Goal: Use online tool/utility: Use online tool/utility

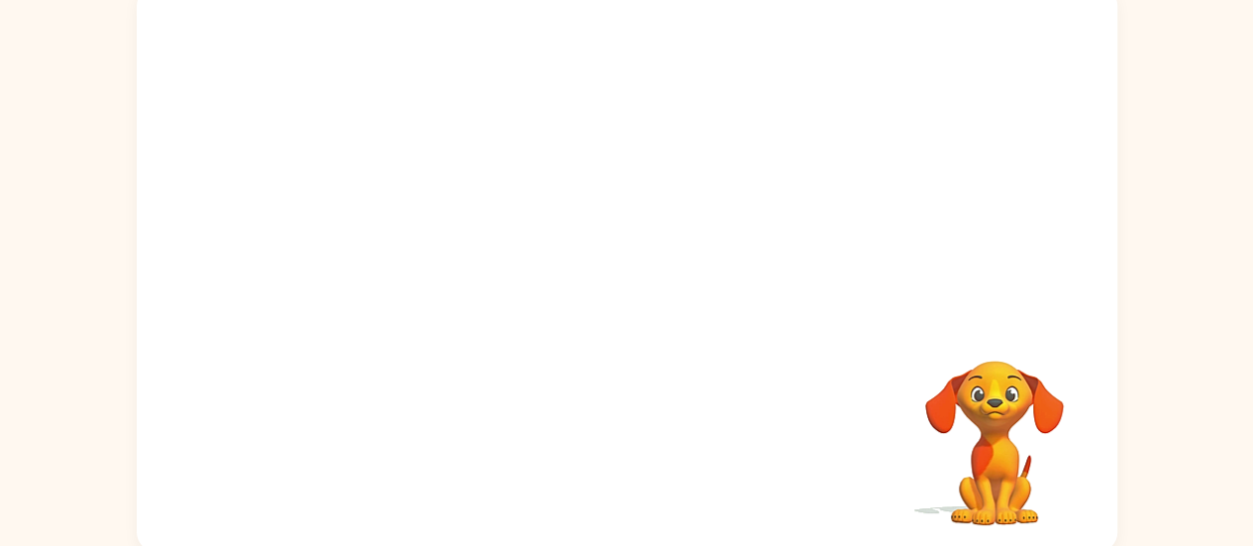
scroll to position [151, 0]
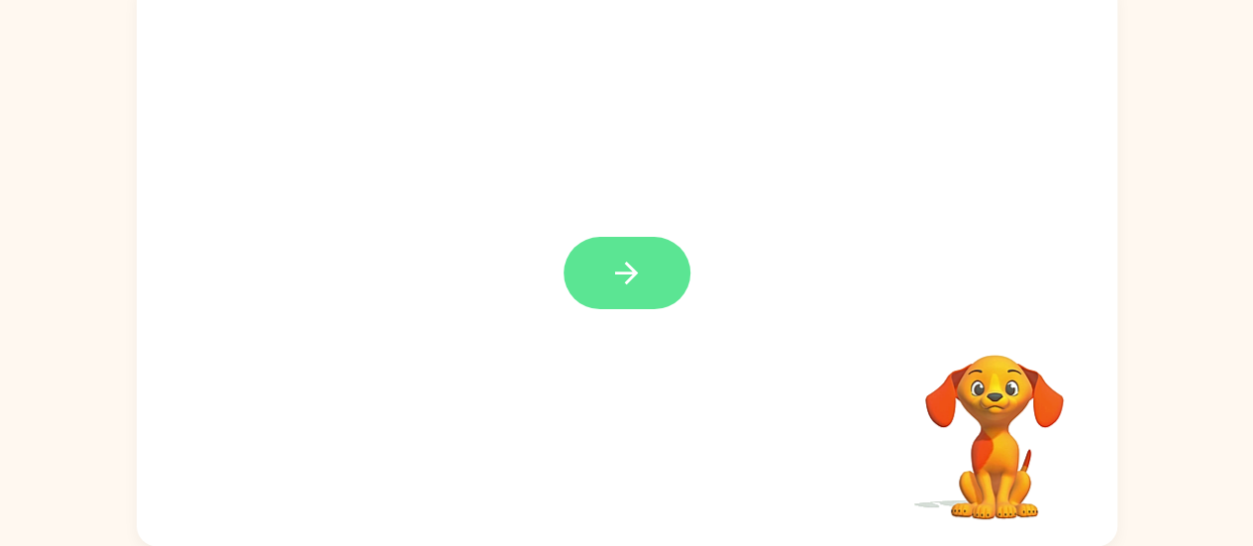
click at [652, 272] on button "button" at bounding box center [626, 273] width 127 height 72
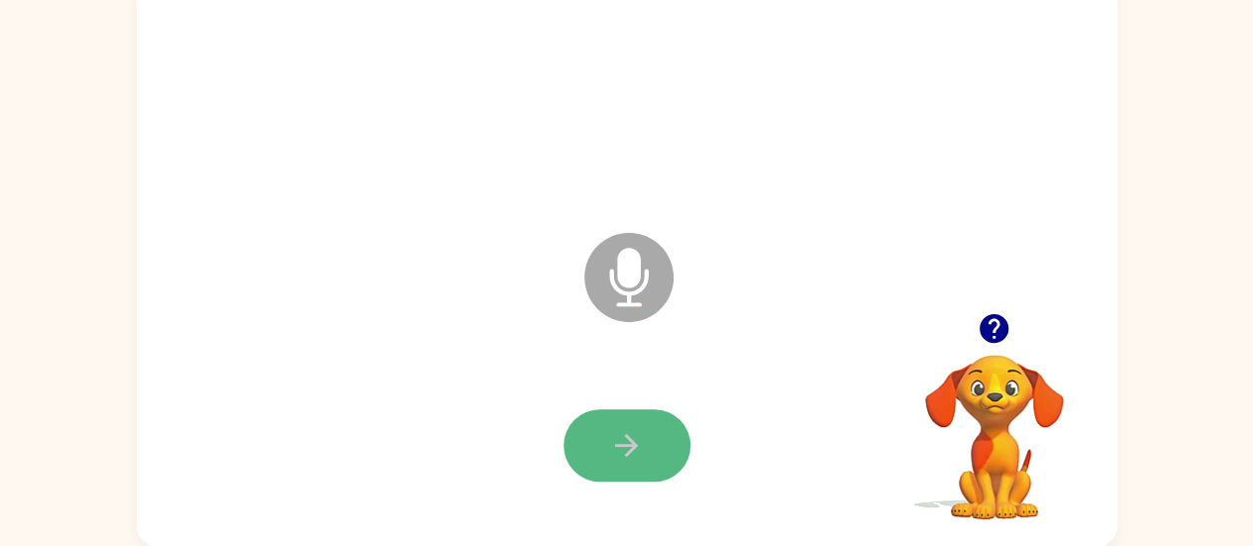
click at [620, 457] on icon "button" at bounding box center [626, 445] width 35 height 35
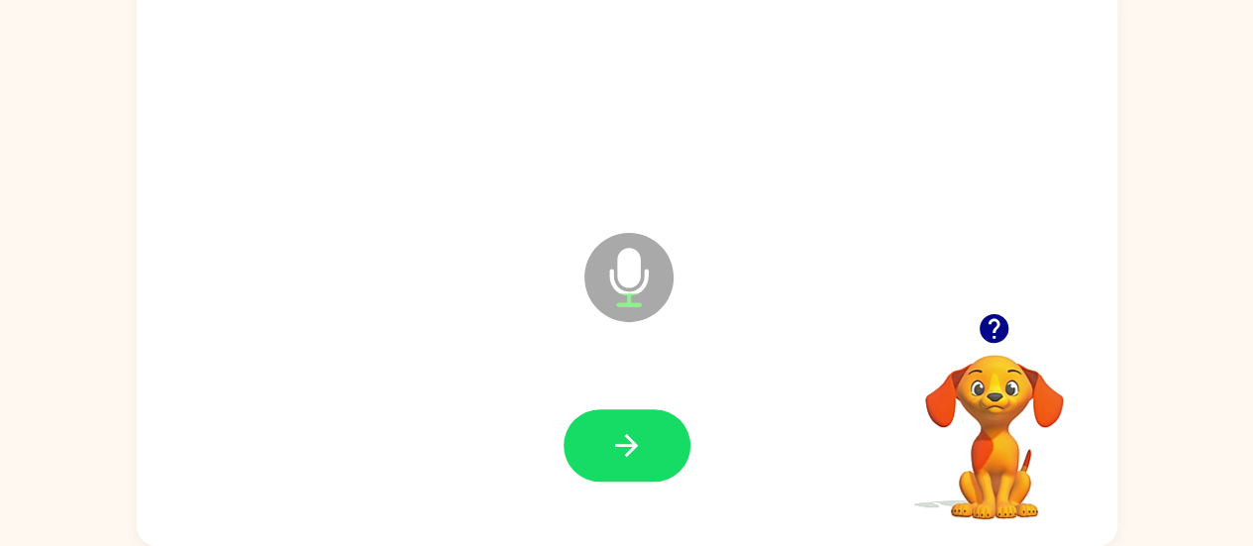
click at [620, 457] on icon "button" at bounding box center [626, 445] width 35 height 35
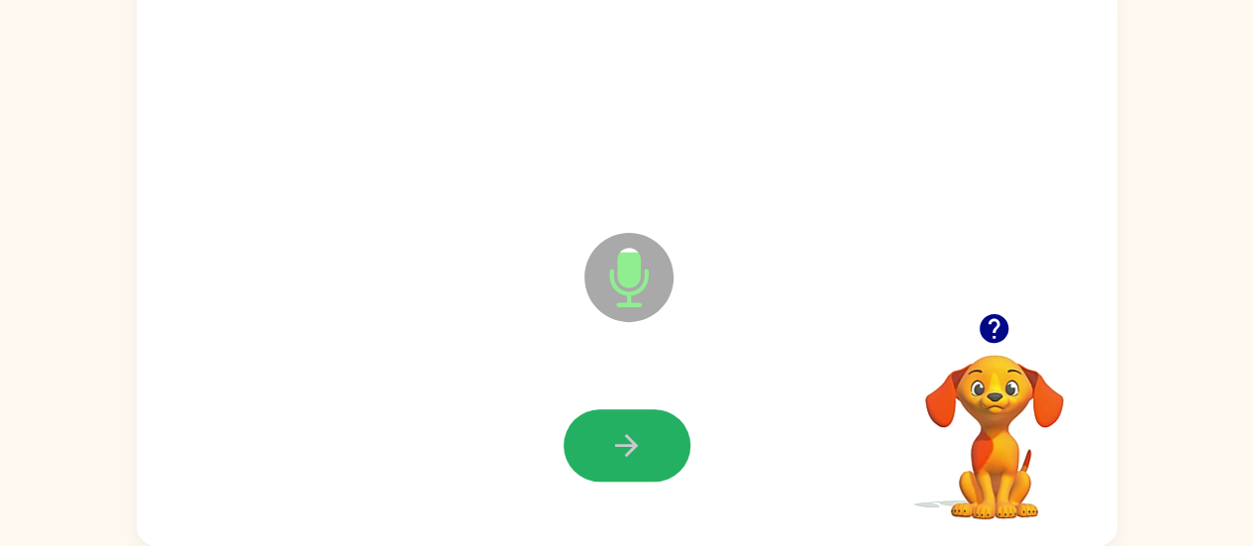
click at [620, 457] on icon "button" at bounding box center [626, 445] width 35 height 35
